Goal: Transaction & Acquisition: Subscribe to service/newsletter

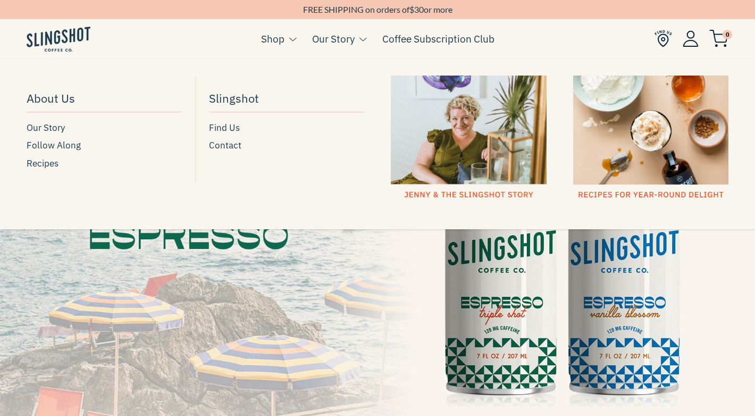
click at [347, 33] on link "Our Story" at bounding box center [333, 39] width 43 height 16
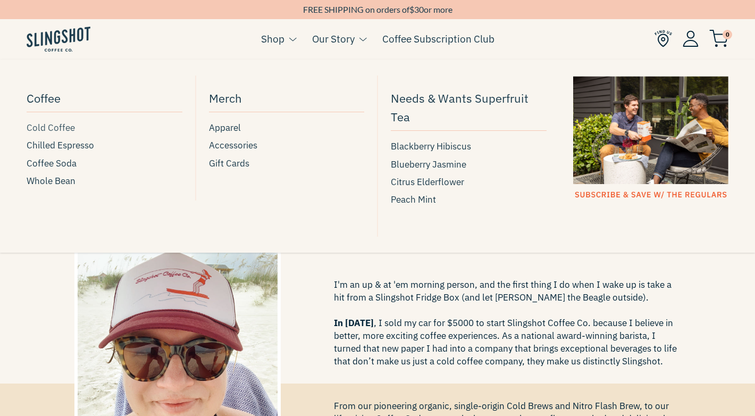
click at [54, 131] on span "Cold Coffee" at bounding box center [51, 128] width 48 height 14
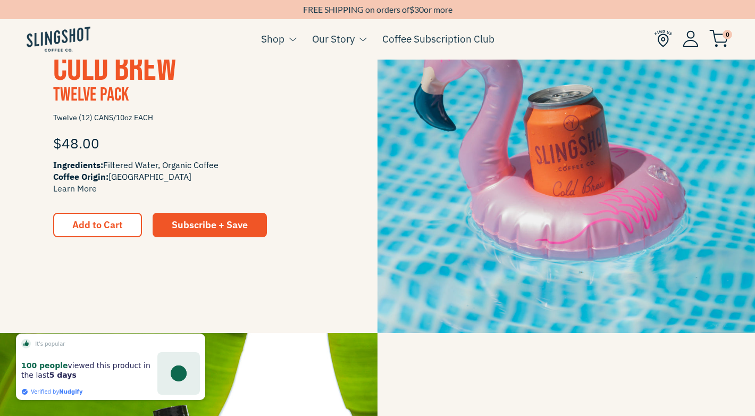
scroll to position [1051, 0]
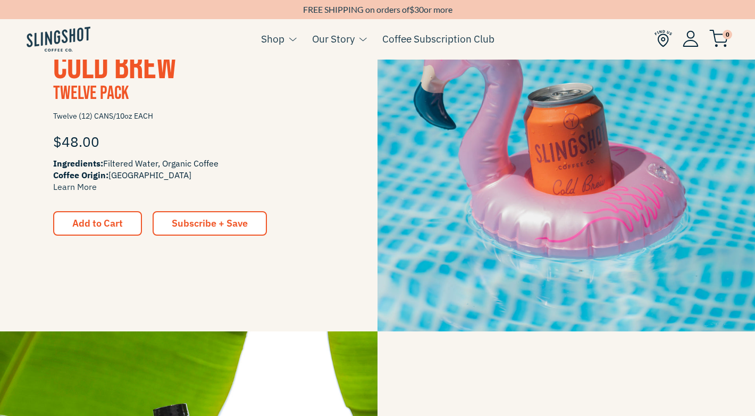
click at [224, 221] on span "Subscribe + Save" at bounding box center [210, 223] width 76 height 12
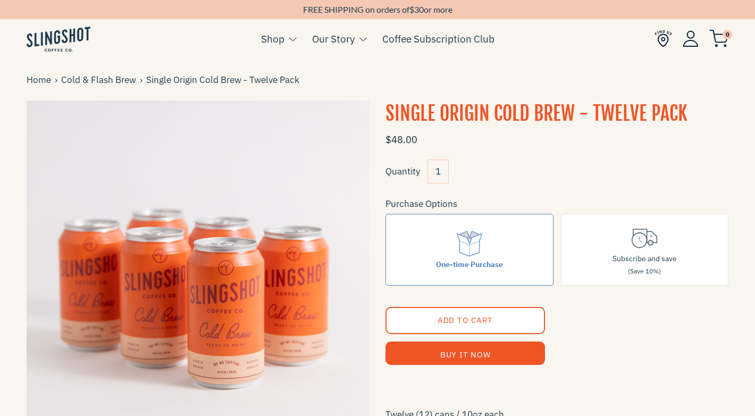
click at [438, 168] on input "1" at bounding box center [437, 171] width 21 height 24
click at [619, 243] on label "Subscribe and save (Save 10%)" at bounding box center [645, 250] width 168 height 72
click at [0, 0] on input "Subscribe and save (Save 10%)" at bounding box center [0, 0] width 0 height 0
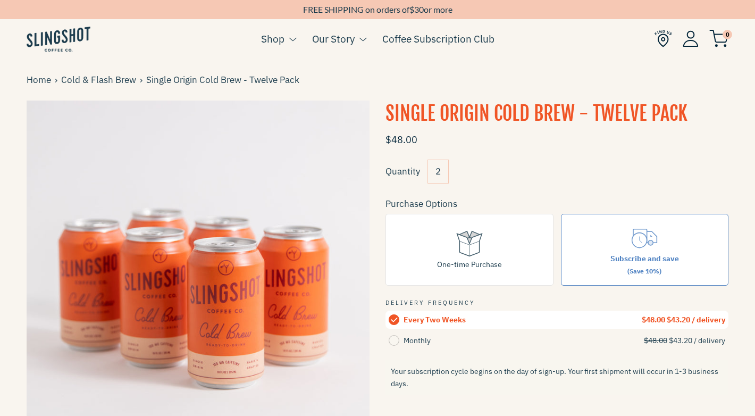
click at [436, 171] on input "2" at bounding box center [437, 171] width 21 height 24
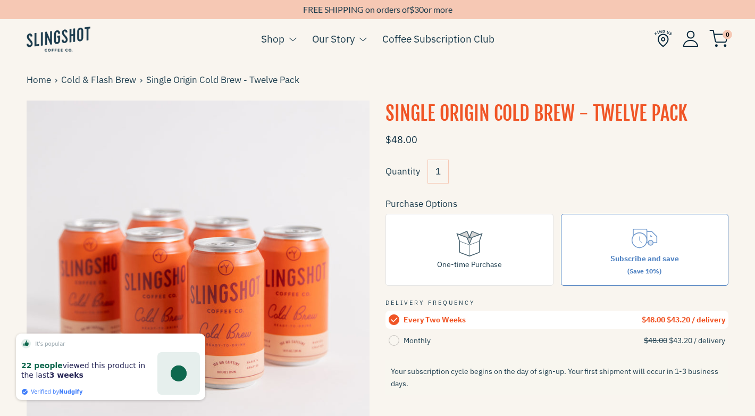
type input "1"
click at [495, 168] on div "Quantity 1" at bounding box center [556, 175] width 343 height 32
